Goal: Information Seeking & Learning: Learn about a topic

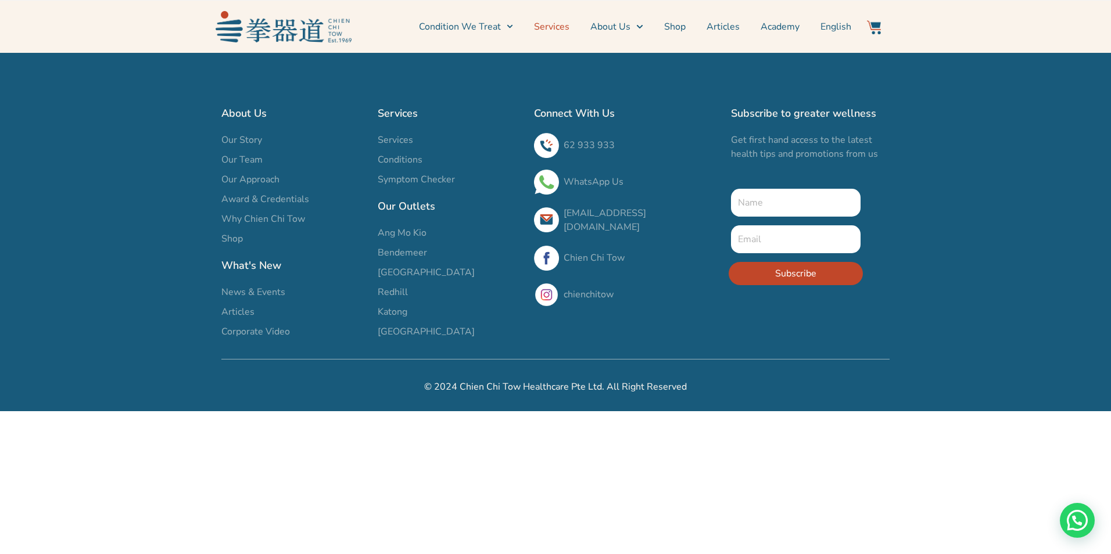
click at [564, 25] on link "Services" at bounding box center [551, 26] width 35 height 29
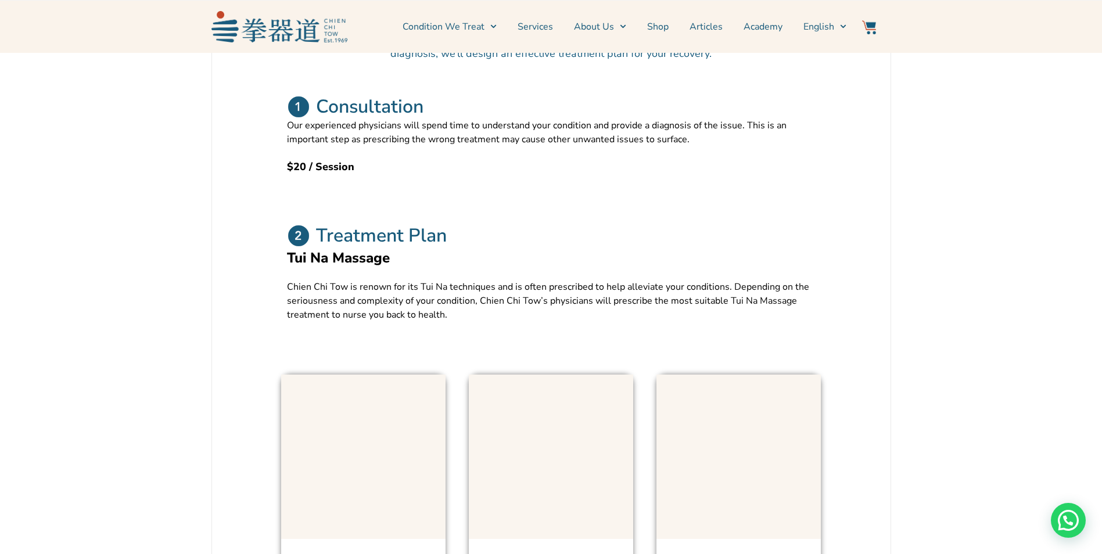
scroll to position [465, 0]
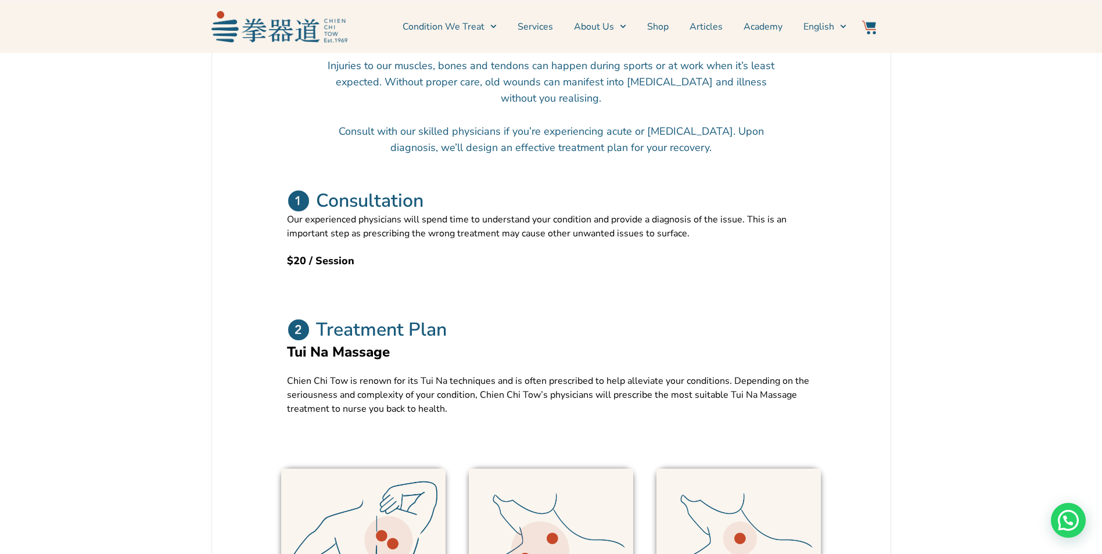
click at [541, 28] on link "Services" at bounding box center [535, 26] width 35 height 29
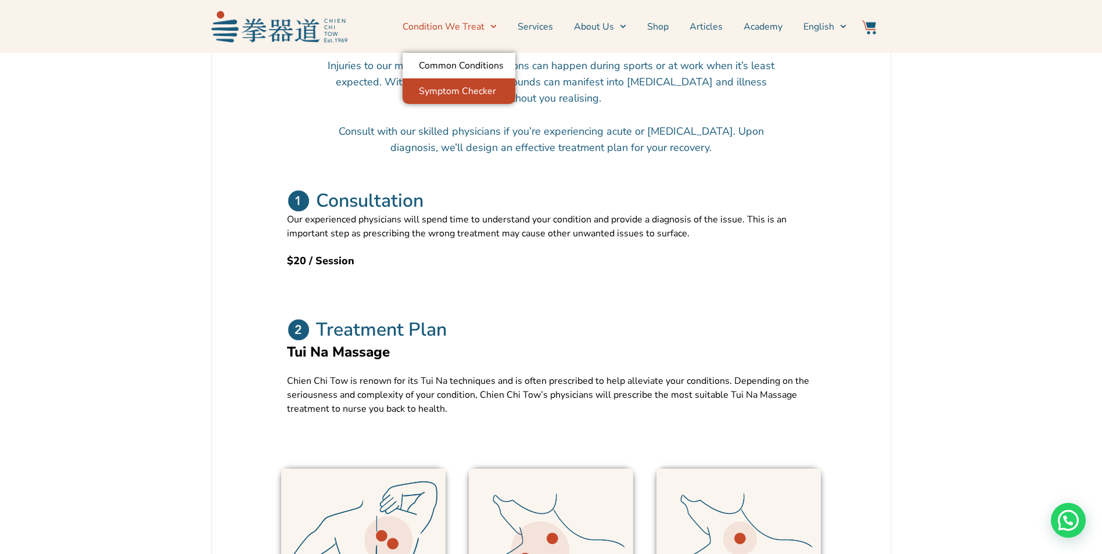
click at [481, 92] on link "Symptom Checker" at bounding box center [459, 91] width 113 height 26
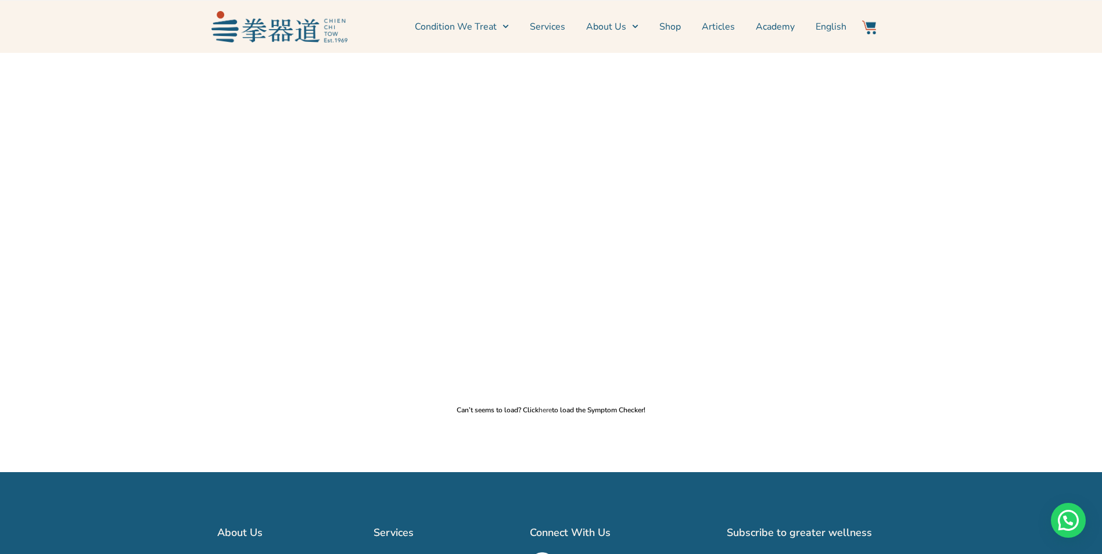
click at [544, 411] on link "here" at bounding box center [545, 410] width 13 height 9
click at [669, 27] on link "Shop" at bounding box center [669, 26] width 21 height 29
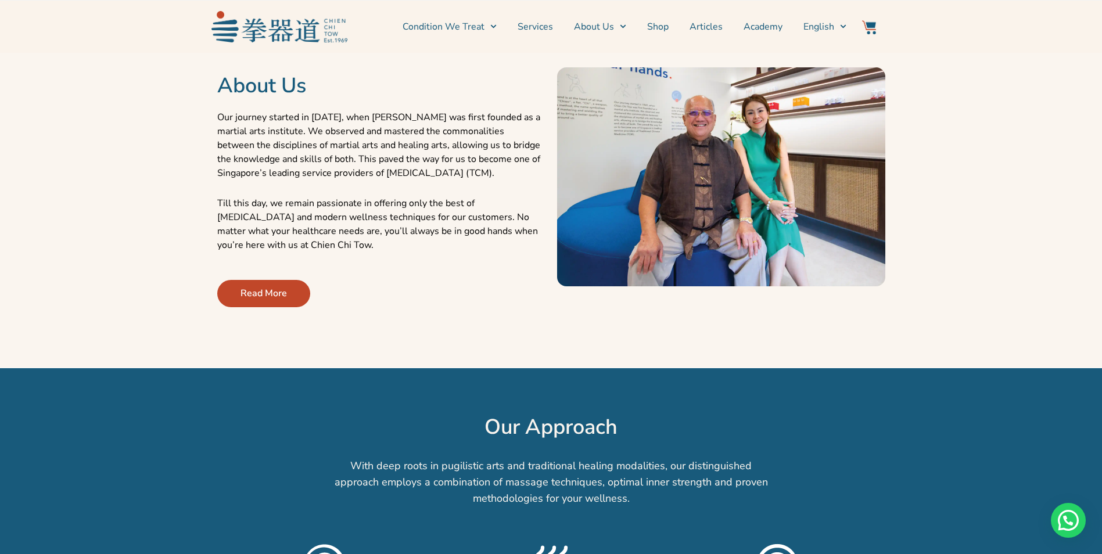
scroll to position [465, 0]
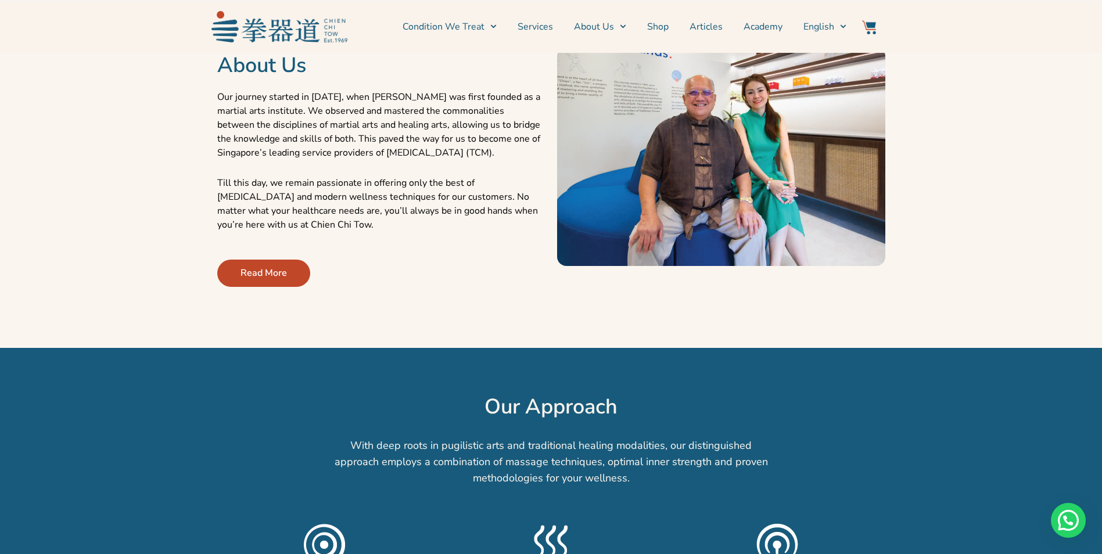
click at [277, 334] on div at bounding box center [551, 327] width 1091 height 29
click at [274, 273] on span "Read More" at bounding box center [264, 273] width 46 height 14
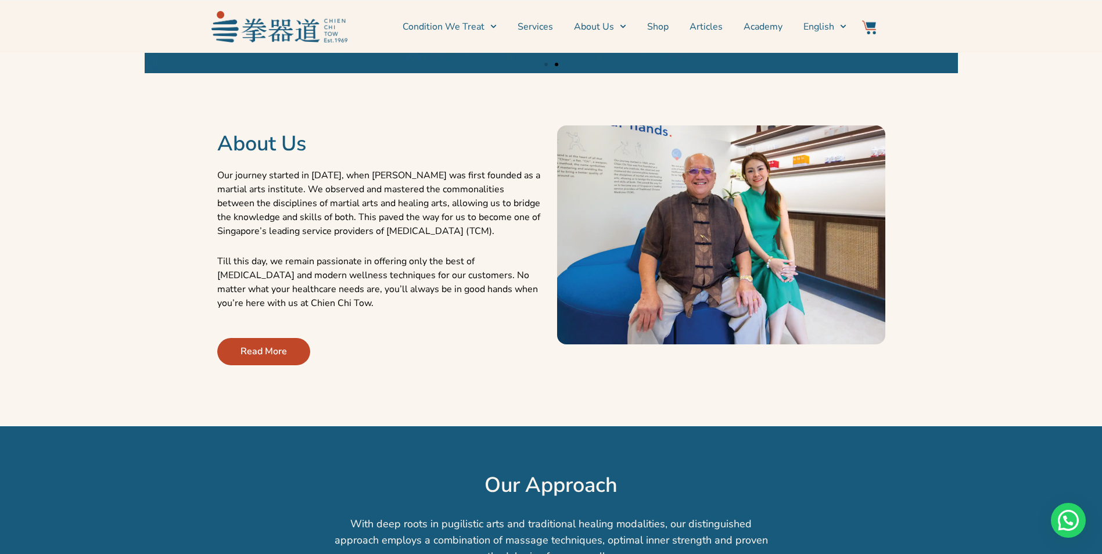
scroll to position [349, 0]
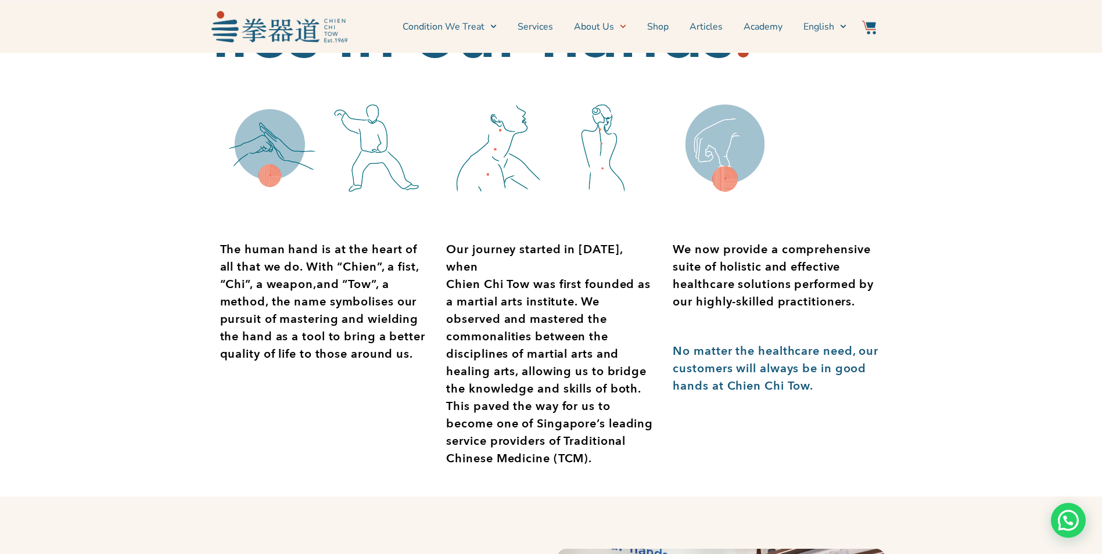
scroll to position [116, 0]
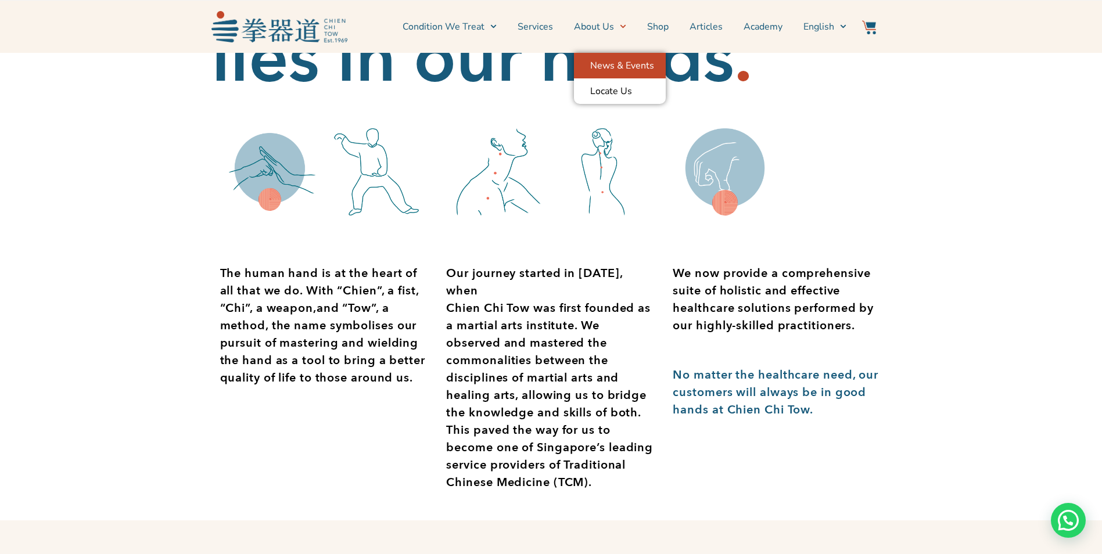
click at [620, 67] on link "News & Events" at bounding box center [620, 66] width 92 height 26
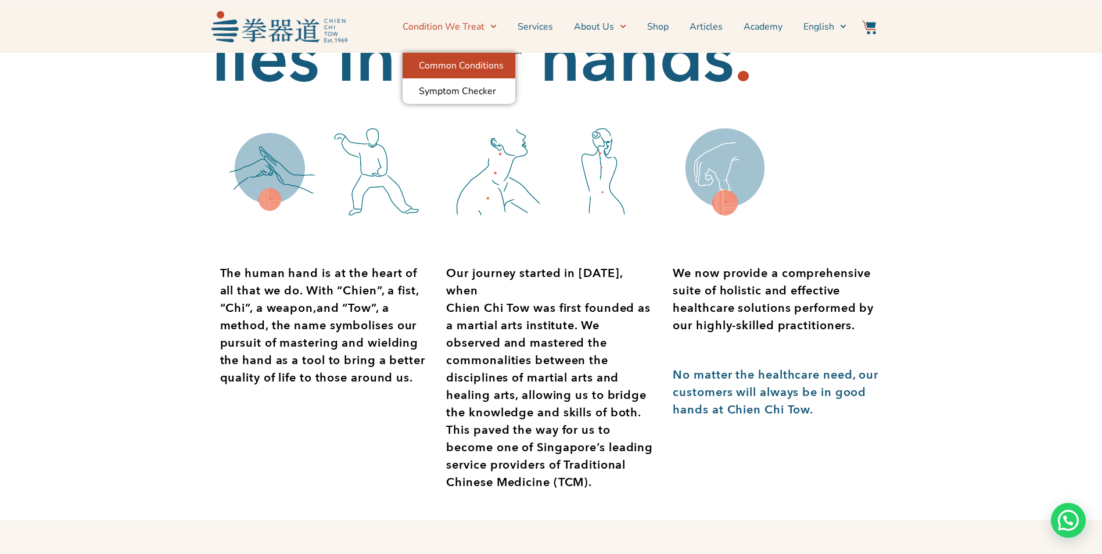
click at [469, 68] on link "Common Conditions" at bounding box center [459, 66] width 113 height 26
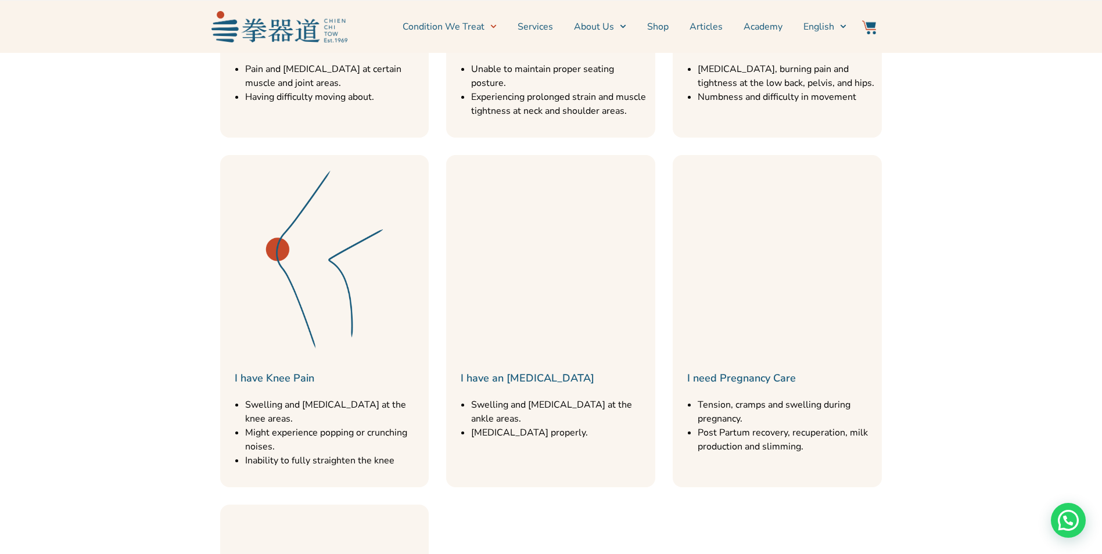
scroll to position [813, 0]
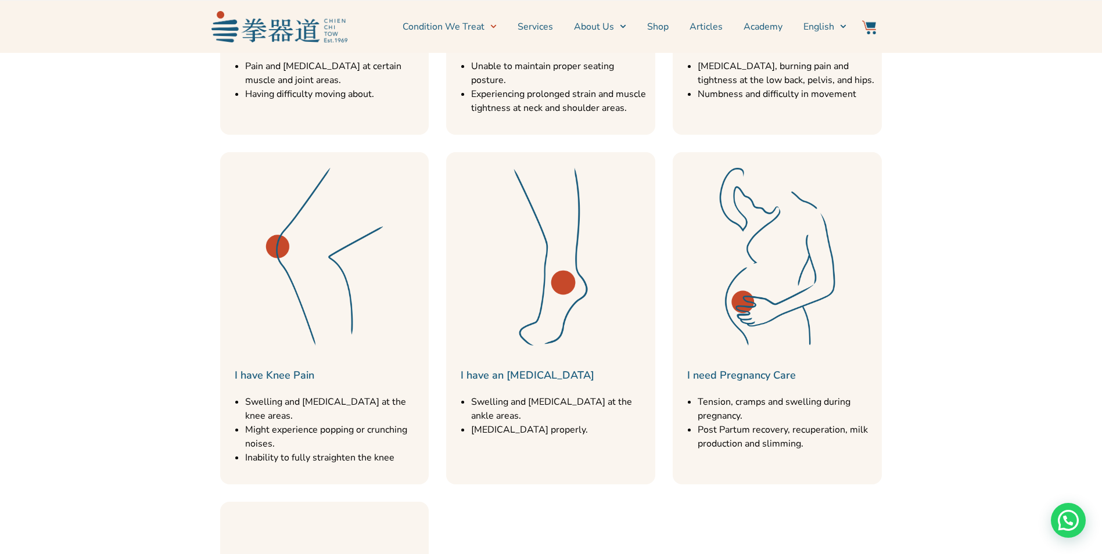
click at [338, 423] on li "Might experience popping or crunching noises." at bounding box center [334, 437] width 178 height 28
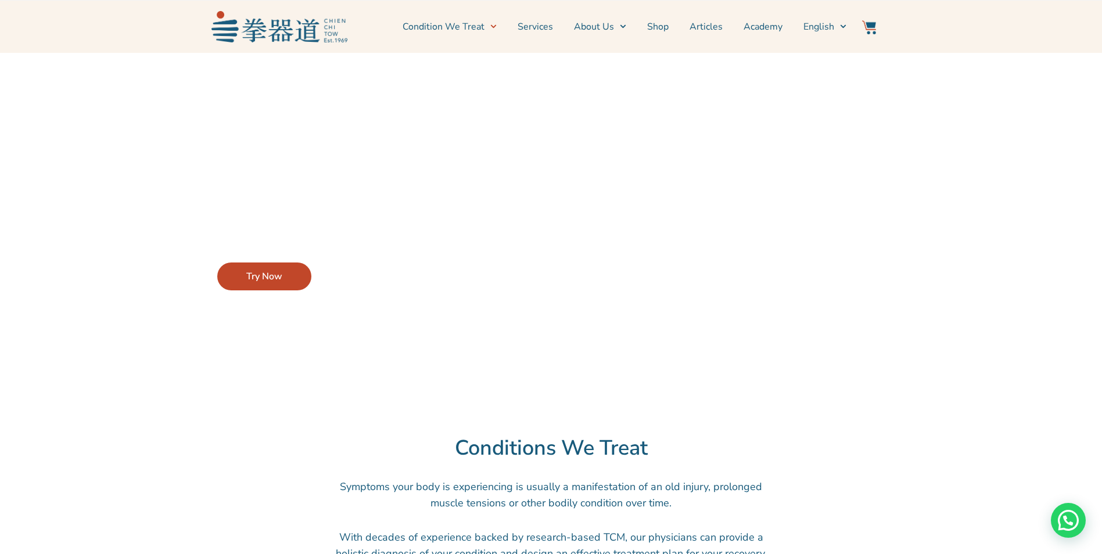
scroll to position [0, 0]
click at [471, 64] on link "Common Conditions" at bounding box center [459, 66] width 113 height 26
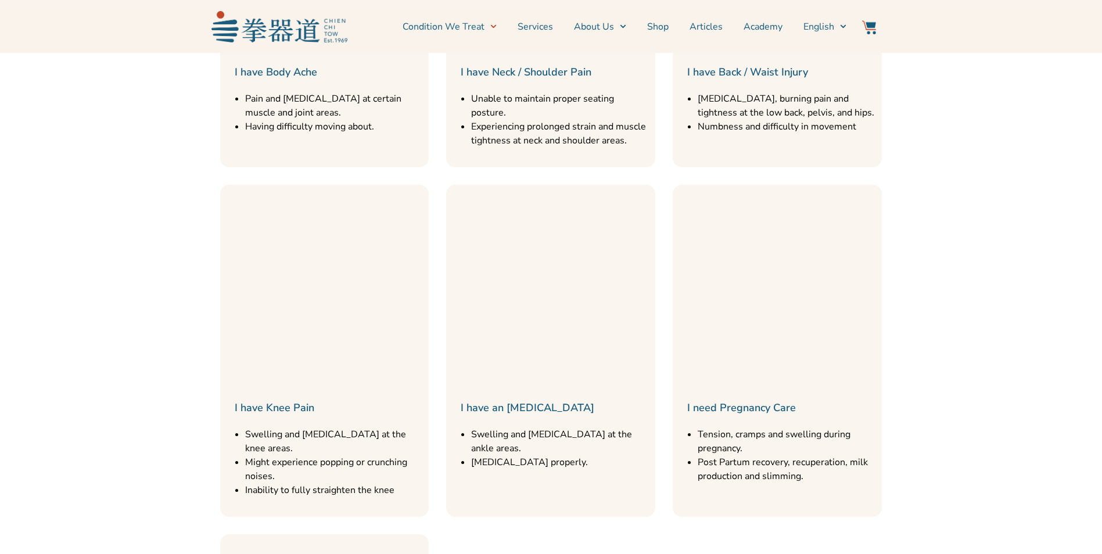
scroll to position [988, 0]
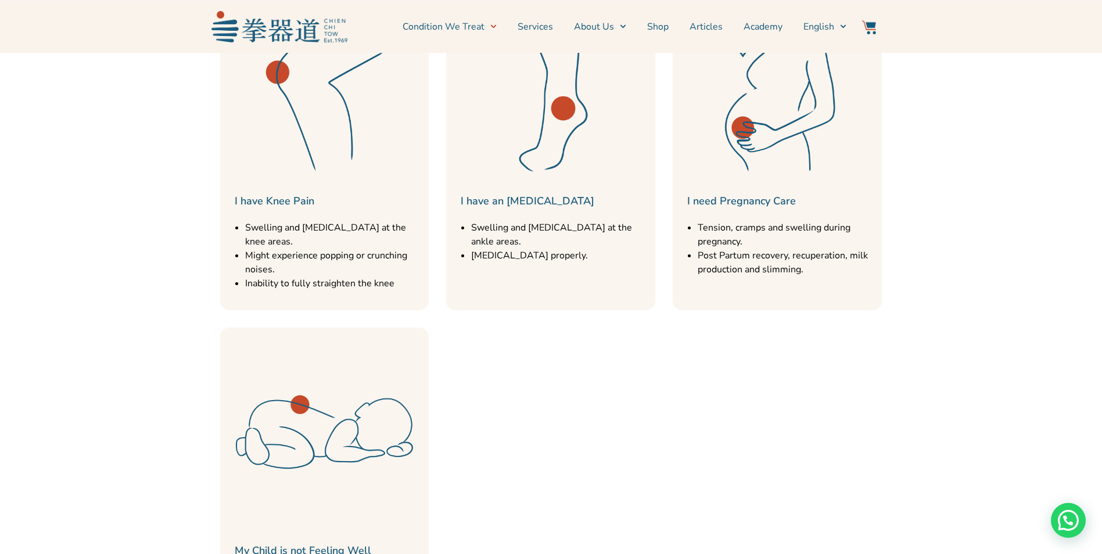
click at [280, 194] on link "I have Knee Pain" at bounding box center [275, 201] width 80 height 14
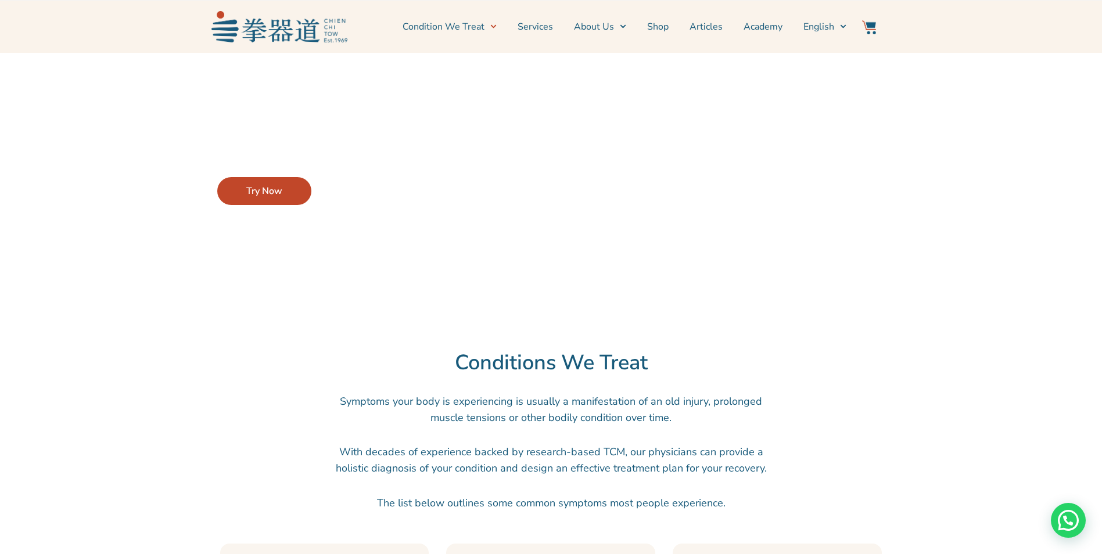
scroll to position [0, 0]
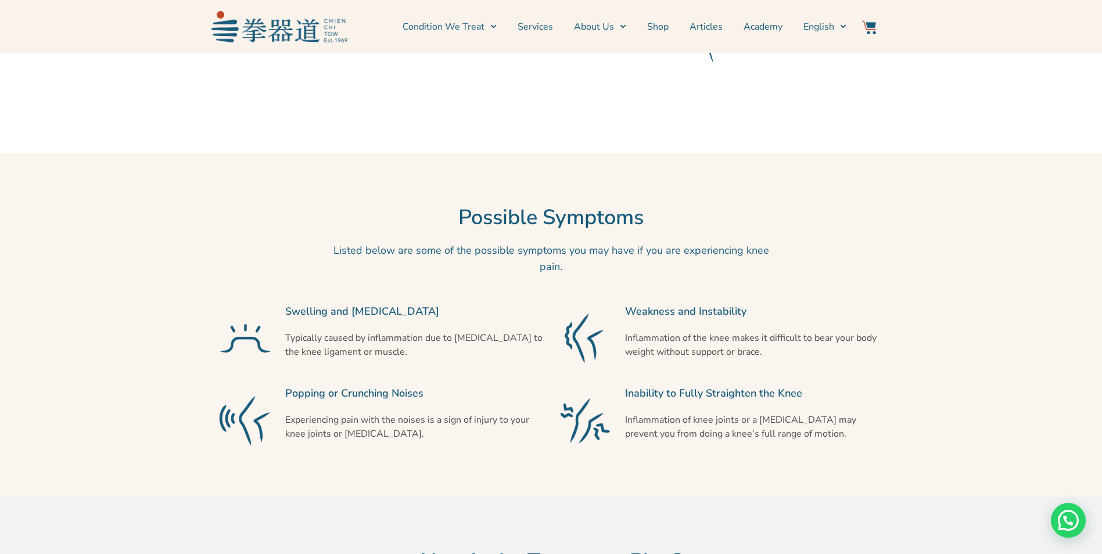
scroll to position [523, 0]
